Goal: Task Accomplishment & Management: Complete application form

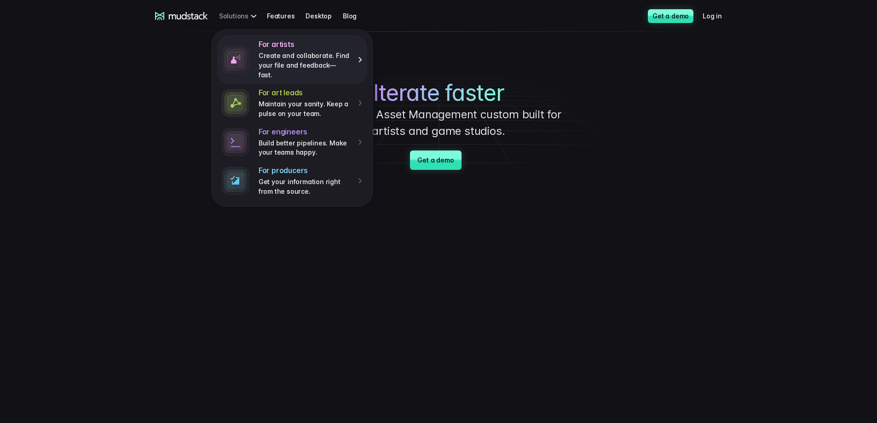
click at [329, 52] on p "Create and collaborate. Find your file and feedback— fast." at bounding box center [305, 65] width 93 height 29
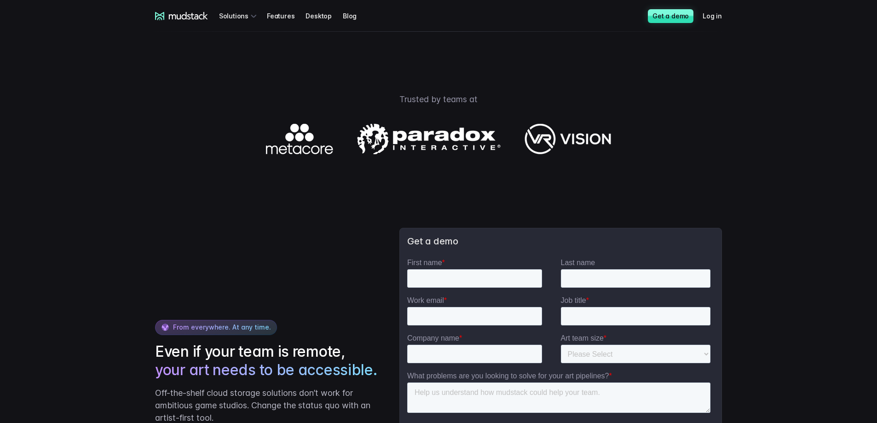
scroll to position [1242, 0]
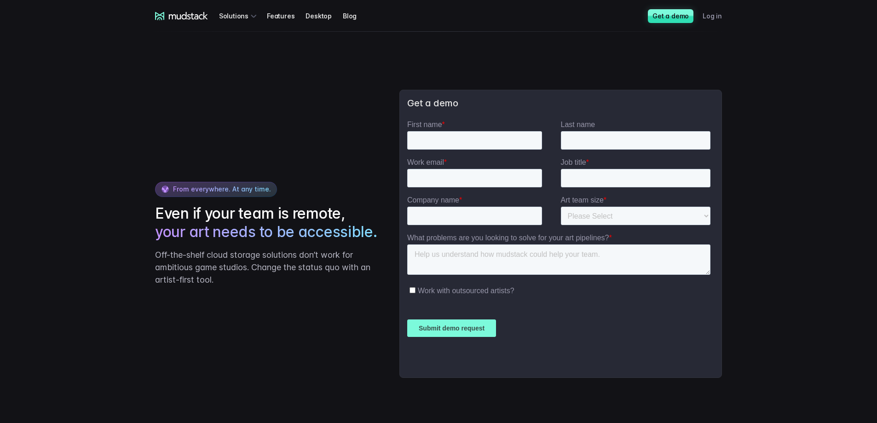
click at [712, 15] on link "Log in" at bounding box center [717, 15] width 30 height 17
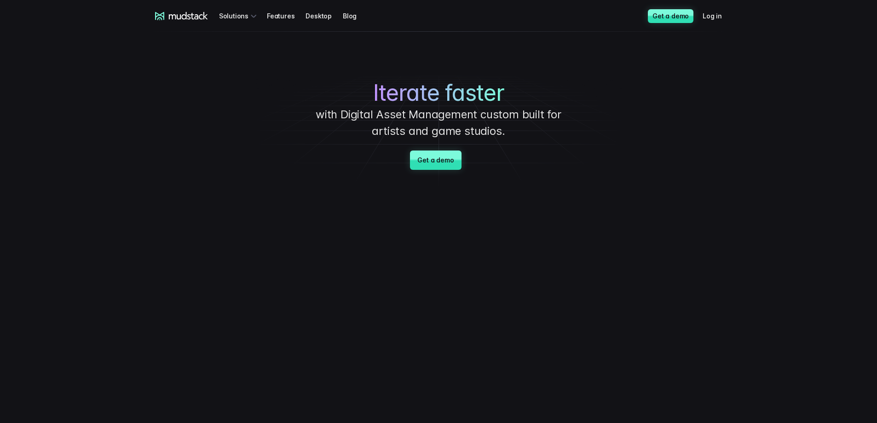
click at [451, 162] on link "Get a demo" at bounding box center [435, 159] width 51 height 19
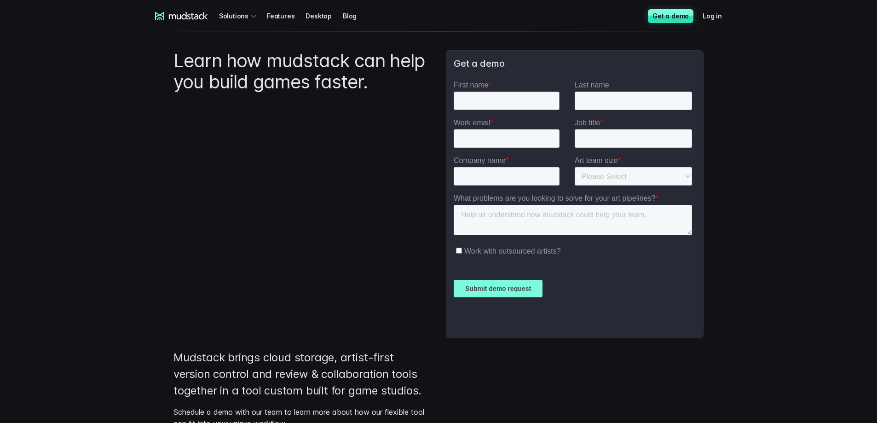
click at [489, 94] on input "First name *" at bounding box center [507, 101] width 106 height 18
type input "Natasha"
type input "Skult"
click at [468, 136] on input "Work email *" at bounding box center [507, 138] width 106 height 18
type input "natasha@mitale.fi"
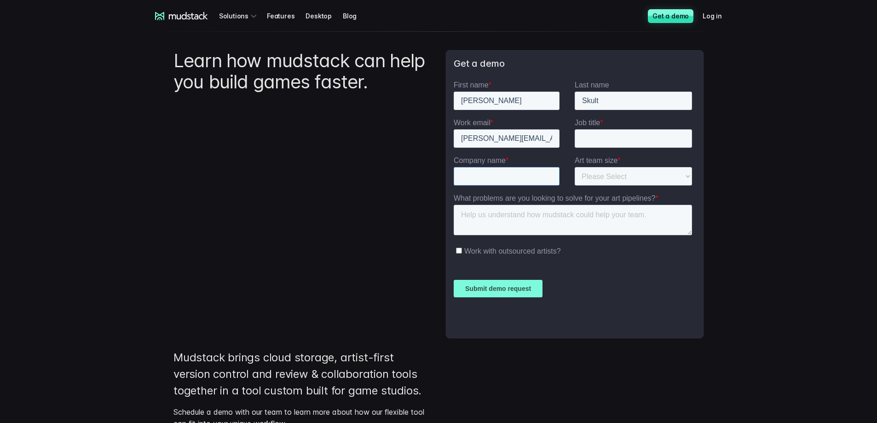
type input "MiTale"
click at [612, 140] on input "Job title *" at bounding box center [633, 138] width 117 height 18
type input "CEO"
click at [600, 177] on select "Please Select 1-10 11-25 26-50 50+" at bounding box center [633, 176] width 117 height 18
select select "1-10"
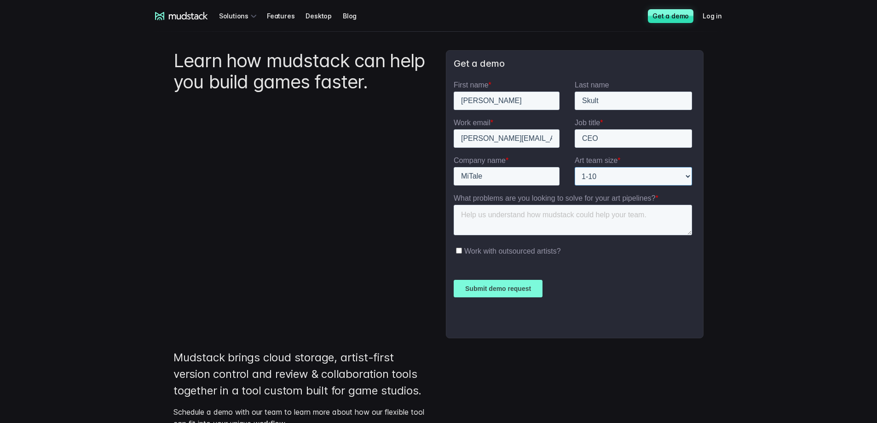
click at [575, 167] on select "Please Select 1-10 11-25 26-50 50+" at bounding box center [633, 176] width 117 height 18
click at [586, 223] on textarea "What problems are you looking to solve for your art pipelines? *" at bounding box center [573, 220] width 238 height 30
click at [461, 213] on textarea "Improving our art production practices" at bounding box center [573, 220] width 238 height 30
type textarea "We are small indie game studio and wish to improve our art production practices"
click at [506, 288] on input "Submit demo request" at bounding box center [498, 288] width 89 height 17
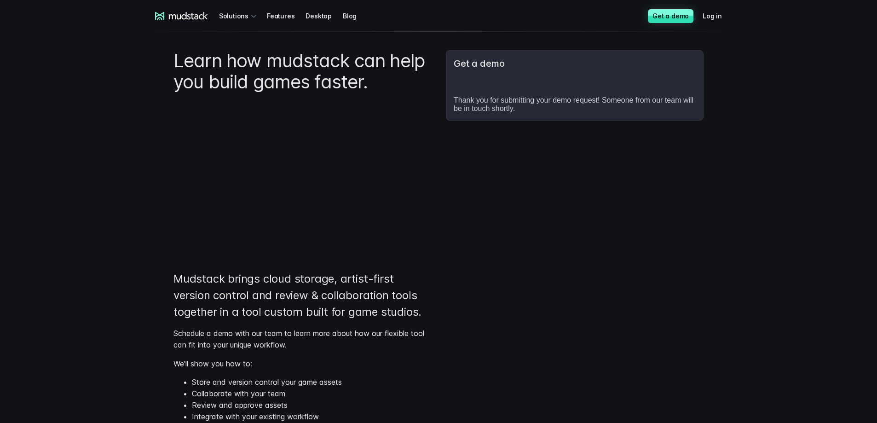
scroll to position [180, 0]
